Goal: Task Accomplishment & Management: Manage account settings

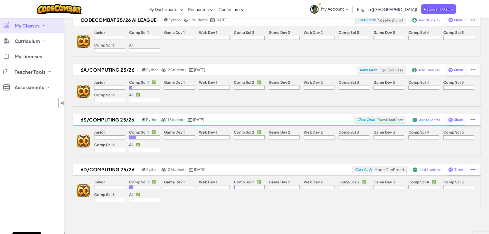
scroll to position [26, 0]
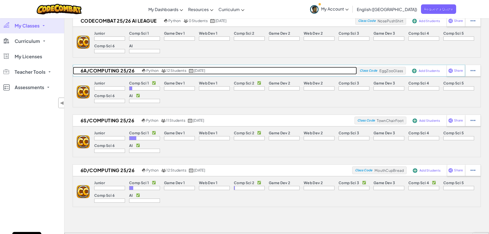
click at [109, 72] on h2 "6A/Computing 25/26" at bounding box center [107, 71] width 68 height 8
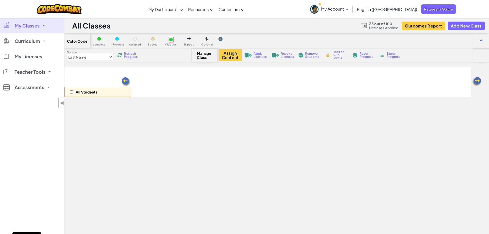
select select "560f1a9f22961295f9427742"
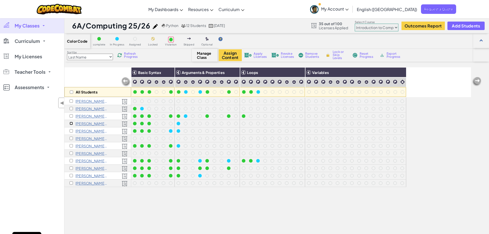
click at [71, 124] on input "checkbox" at bounding box center [71, 123] width 3 height 3
checkbox input "true"
click at [237, 58] on button "Assign Content" at bounding box center [230, 55] width 23 height 12
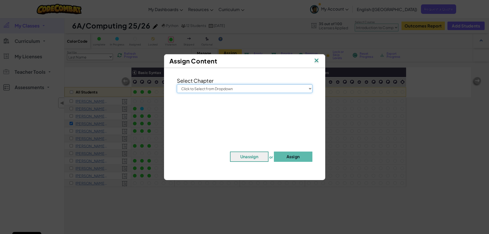
click at [238, 89] on select "Click to Select from Dropdown Junior Introduction to Computer Science Game Deve…" at bounding box center [245, 88] width 136 height 9
select select "Computer Science 2"
click at [177, 84] on select "Click to Select from Dropdown Junior Introduction to Computer Science Game Deve…" at bounding box center [245, 88] width 136 height 9
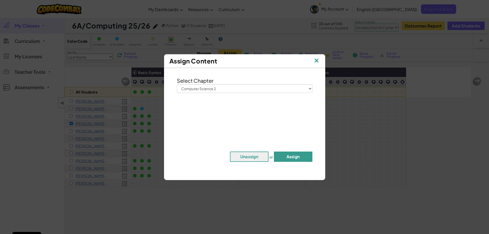
click at [291, 158] on button "Assign" at bounding box center [293, 157] width 39 height 10
